Goal: Task Accomplishment & Management: Complete application form

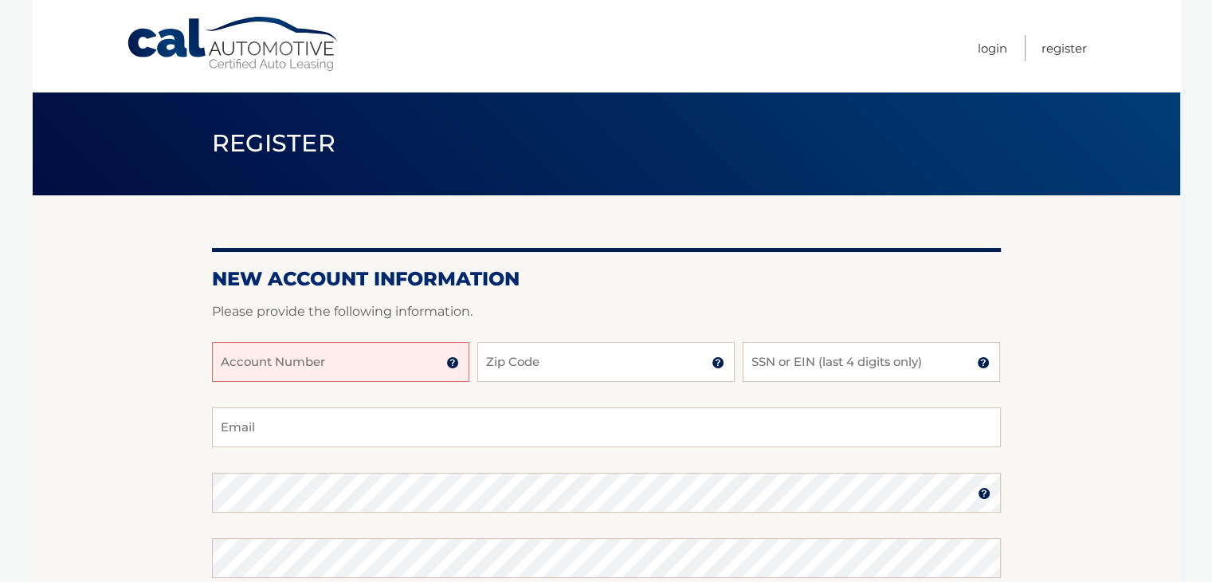
click at [344, 356] on input "Account Number" at bounding box center [340, 362] width 257 height 40
type input "44455999806"
click at [536, 366] on input "Zip Code" at bounding box center [605, 362] width 257 height 40
type input "14514"
type input "samoddo58@gmail.com"
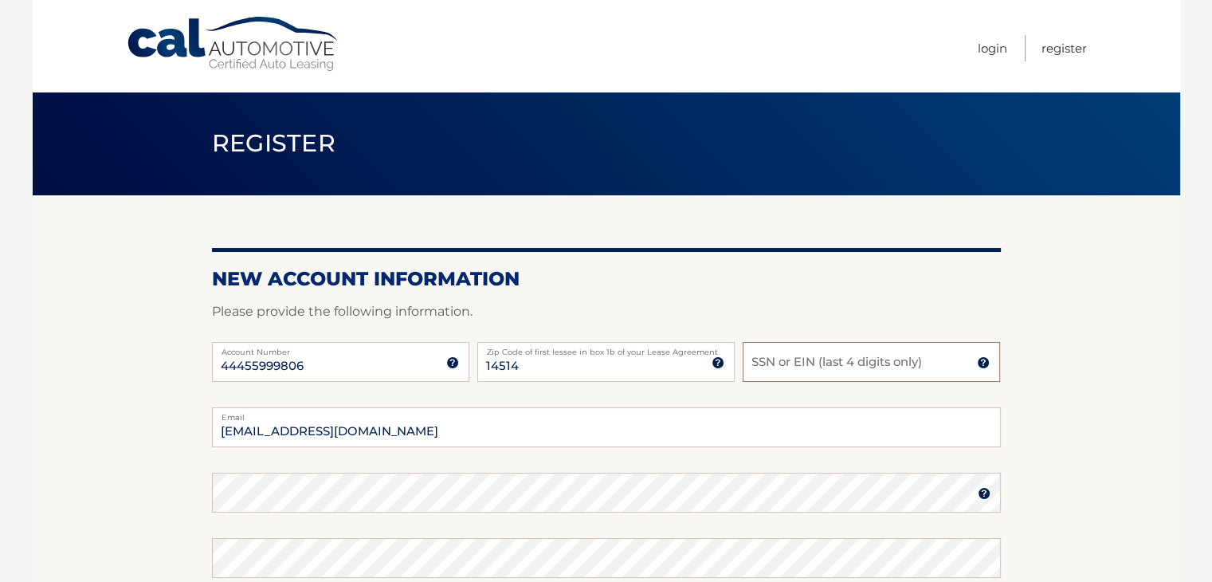
click at [810, 361] on input "SSN or EIN (last 4 digits only)" at bounding box center [871, 362] width 257 height 40
type input "6051"
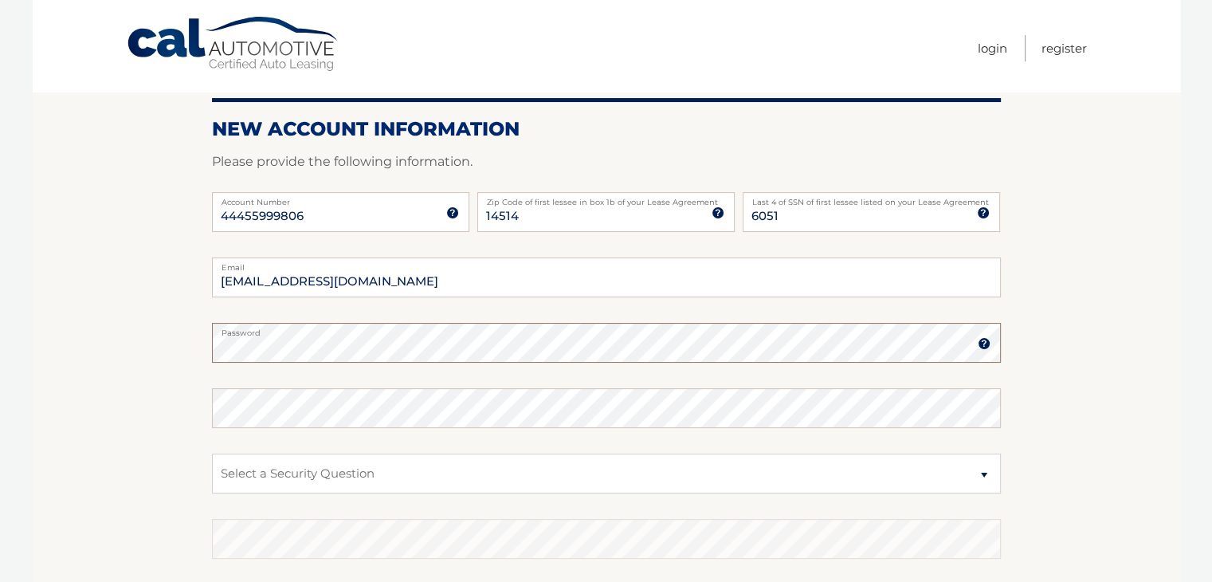
scroll to position [159, 0]
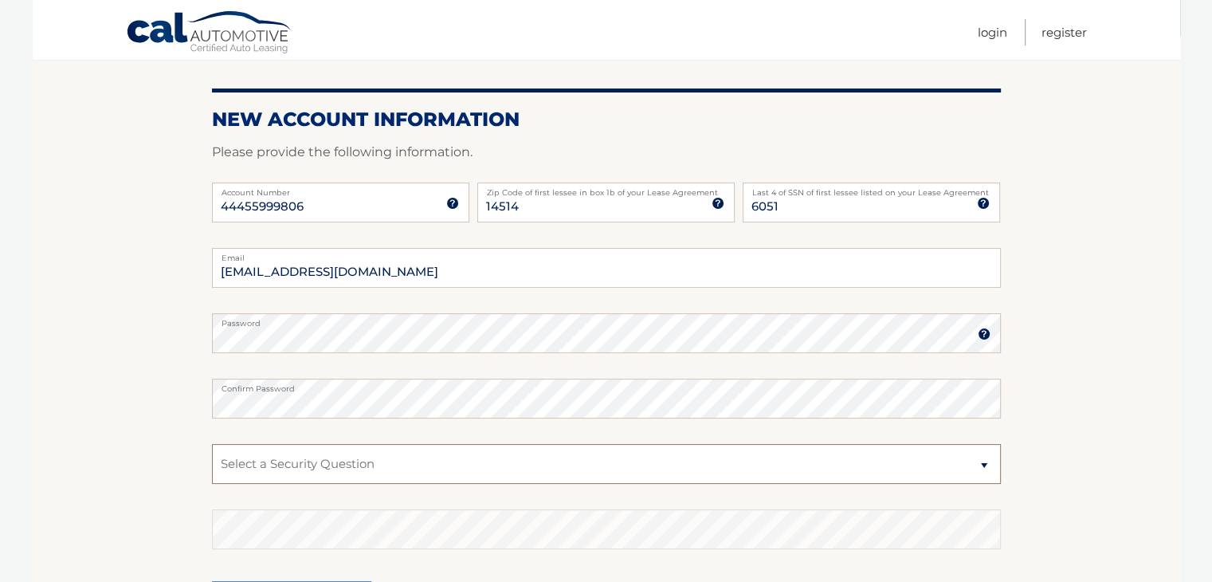
click at [332, 471] on select "Select a Security Question What was the name of your elementary school? What is…" at bounding box center [606, 464] width 789 height 40
select select "1"
click at [212, 444] on select "Select a Security Question What was the name of your elementary school? What is…" at bounding box center [606, 464] width 789 height 40
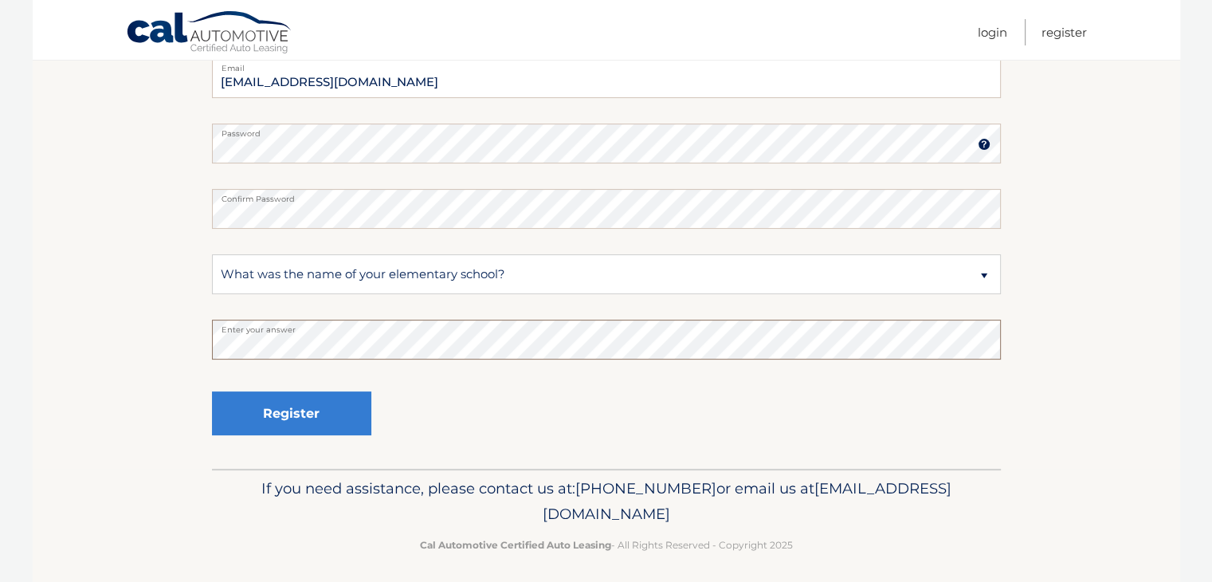
scroll to position [357, 0]
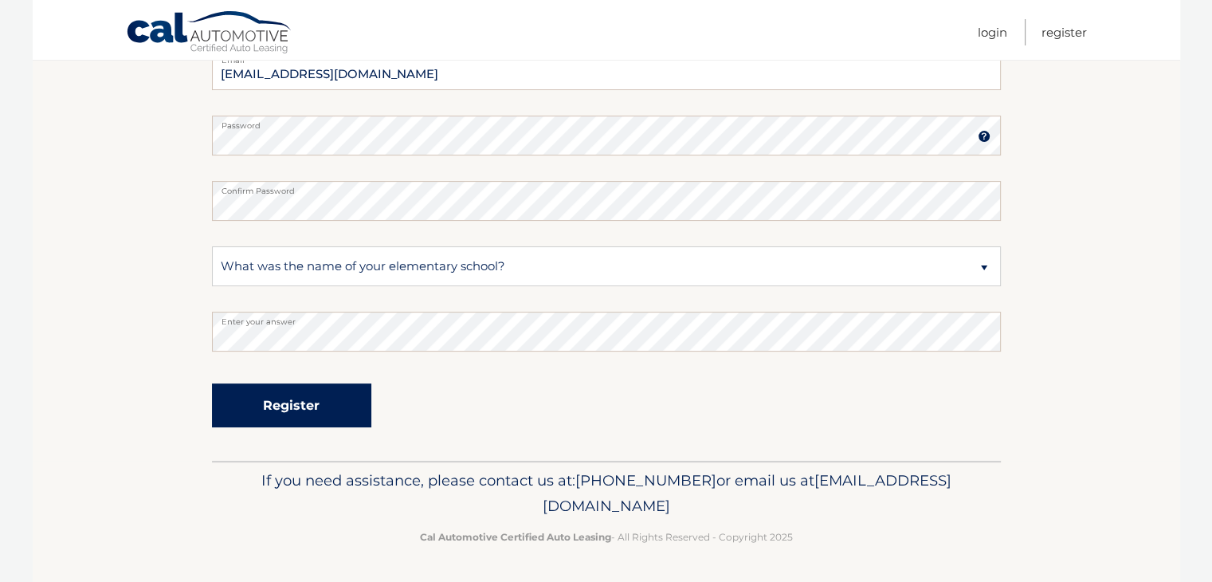
click at [285, 406] on button "Register" at bounding box center [291, 405] width 159 height 44
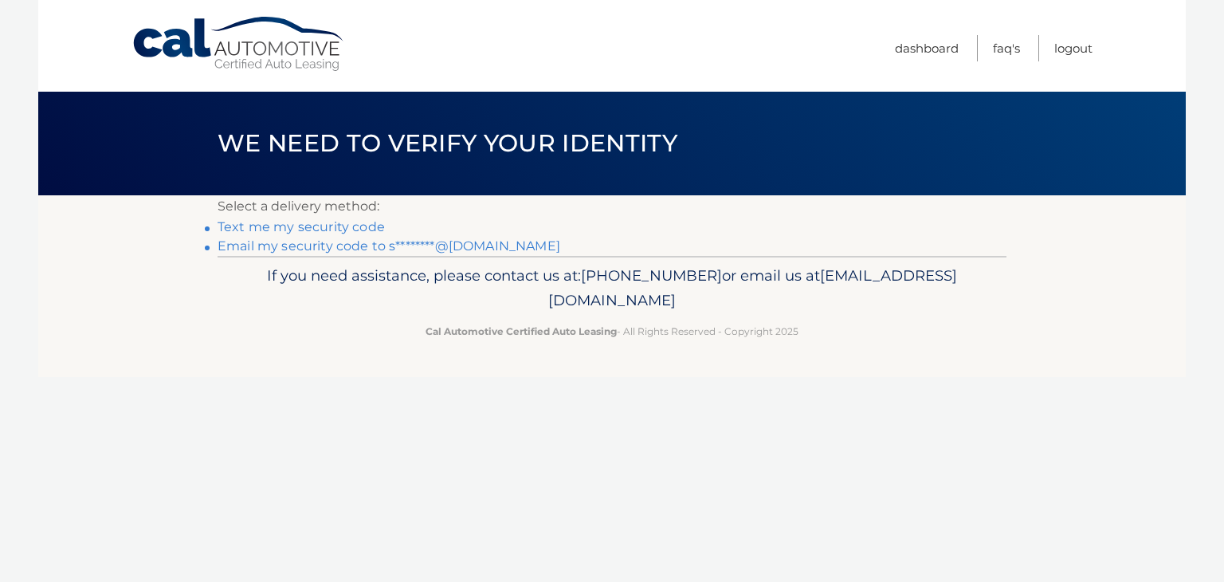
click at [331, 230] on link "Text me my security code" at bounding box center [301, 226] width 167 height 15
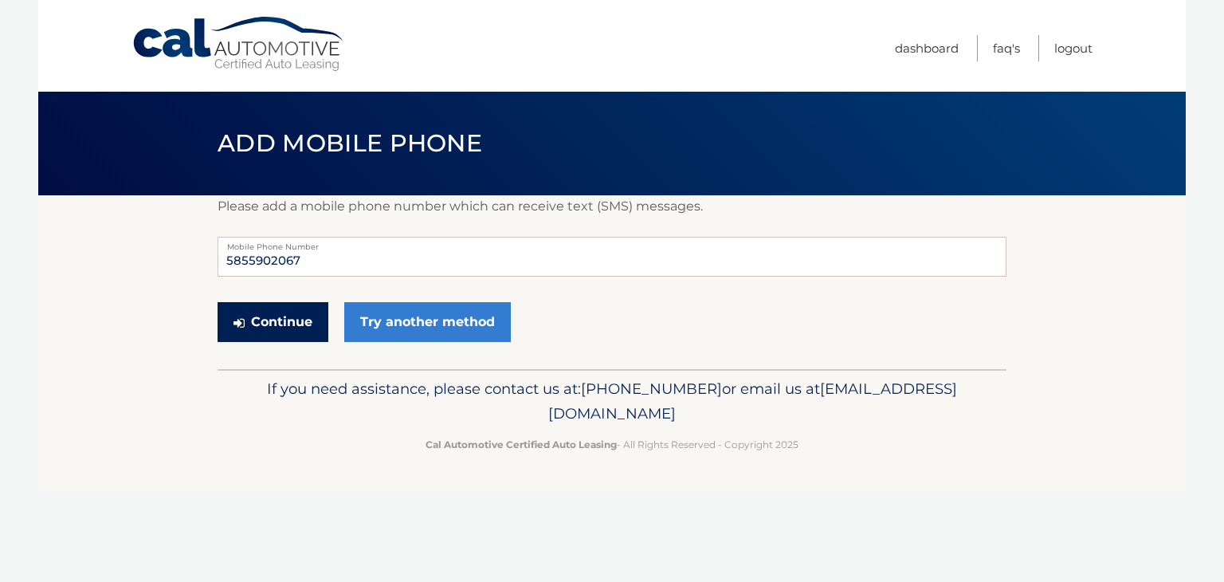
click at [297, 313] on button "Continue" at bounding box center [273, 322] width 111 height 40
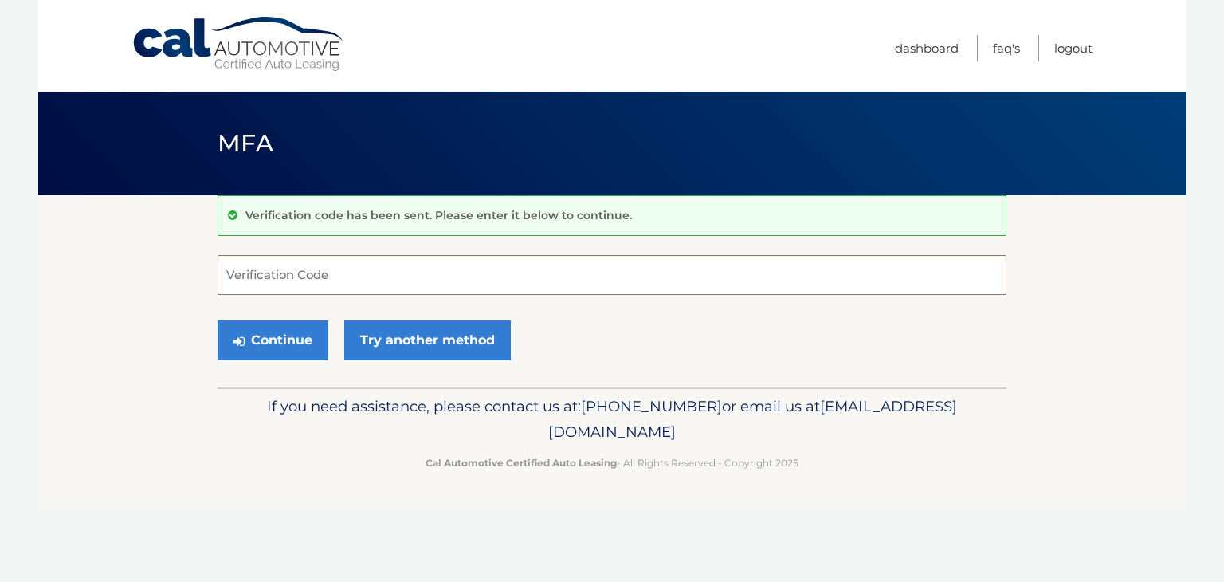
click at [295, 273] on input "Verification Code" at bounding box center [612, 275] width 789 height 40
type input "766889"
click at [282, 346] on button "Continue" at bounding box center [273, 340] width 111 height 40
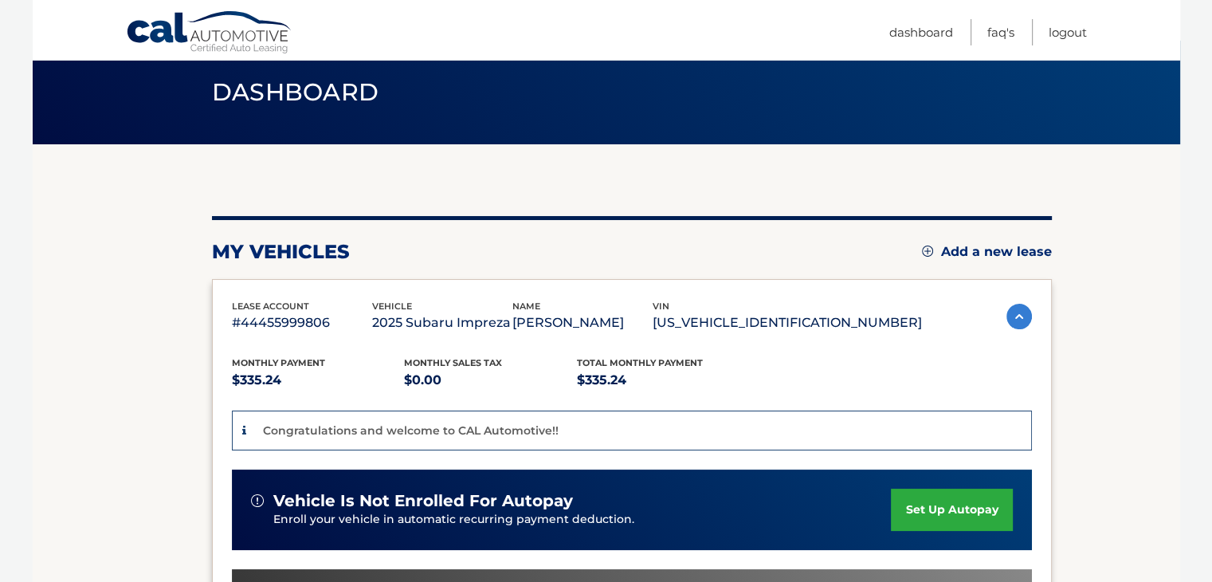
scroll to position [80, 0]
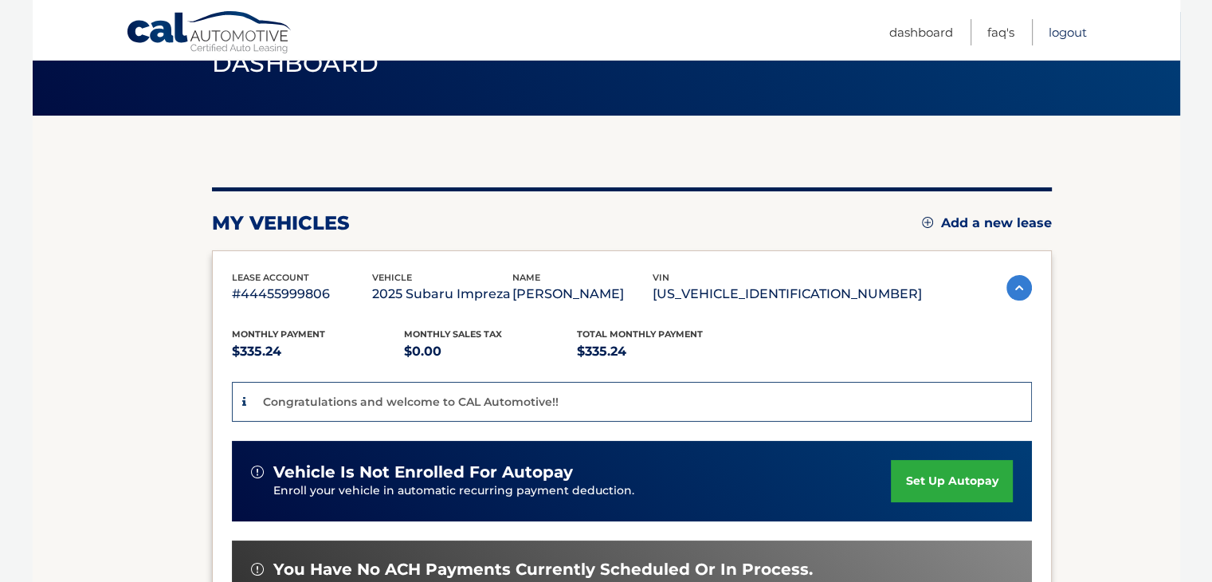
click at [1067, 32] on link "Logout" at bounding box center [1068, 32] width 38 height 26
